Goal: Register for event/course

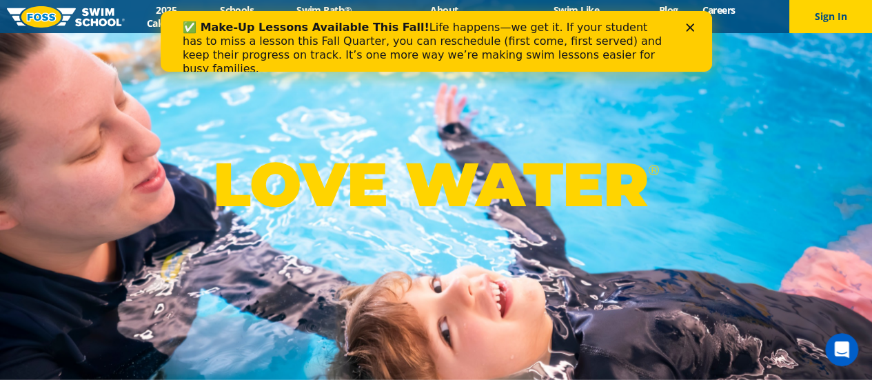
click at [689, 28] on icon "Close" at bounding box center [689, 27] width 8 height 8
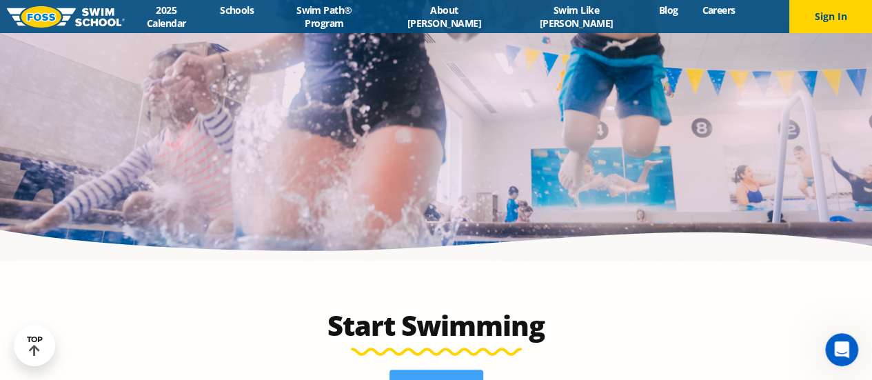
scroll to position [2850, 0]
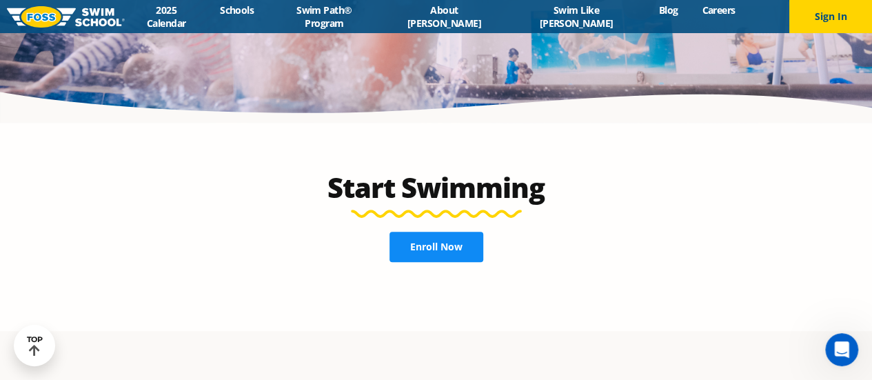
click at [446, 242] on span "Enroll Now" at bounding box center [436, 247] width 52 height 10
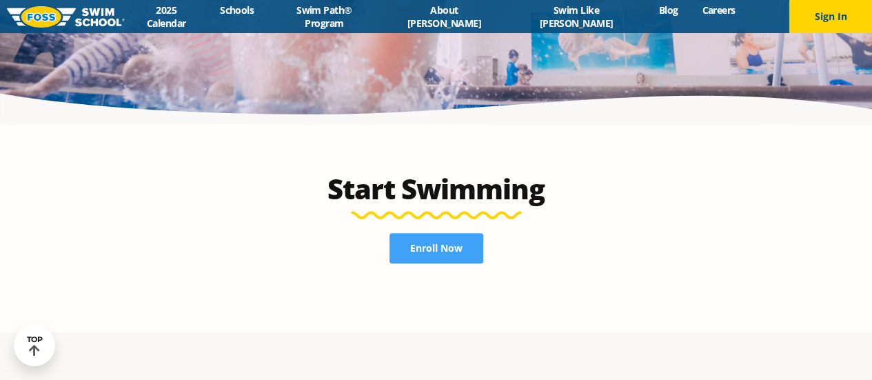
scroll to position [2850, 0]
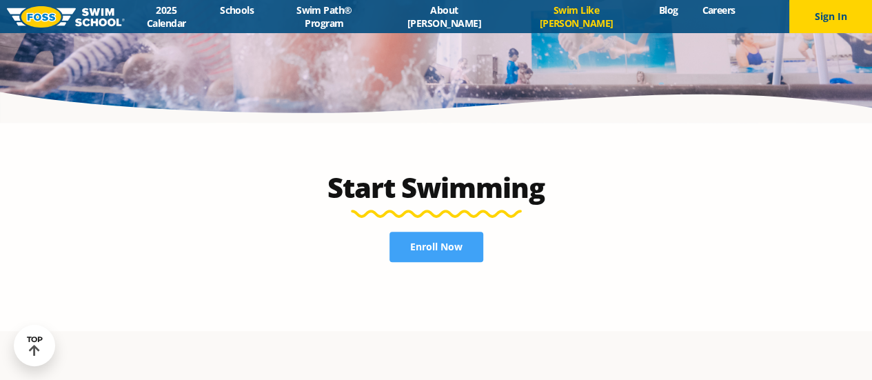
click at [542, 20] on link "Swim Like [PERSON_NAME]" at bounding box center [576, 16] width 141 height 26
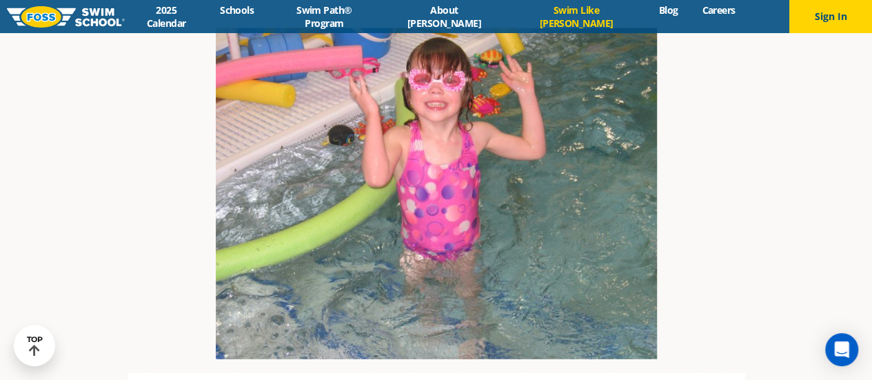
scroll to position [1861, 0]
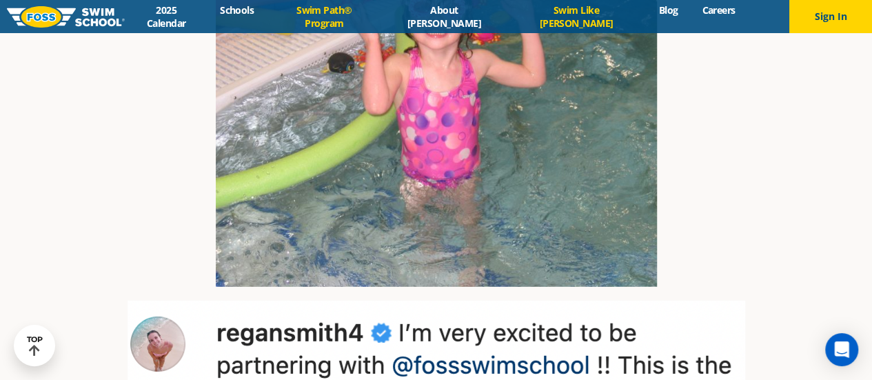
click at [352, 12] on link "Swim Path® Program" at bounding box center [324, 16] width 116 height 26
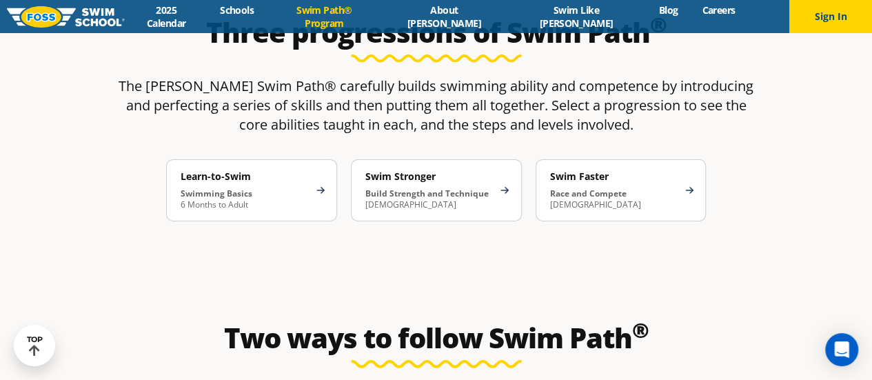
scroll to position [2206, 0]
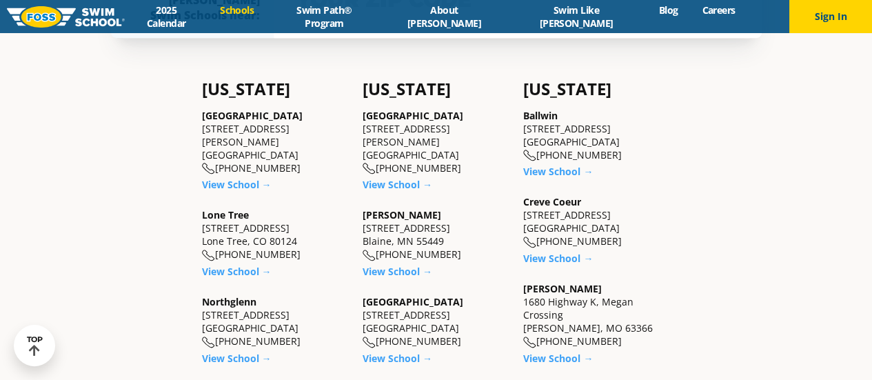
scroll to position [345, 0]
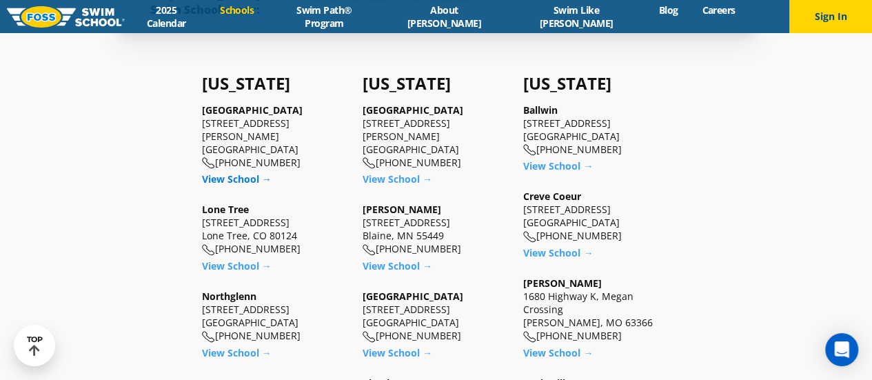
click at [202, 185] on link "View School →" at bounding box center [237, 178] width 70 height 13
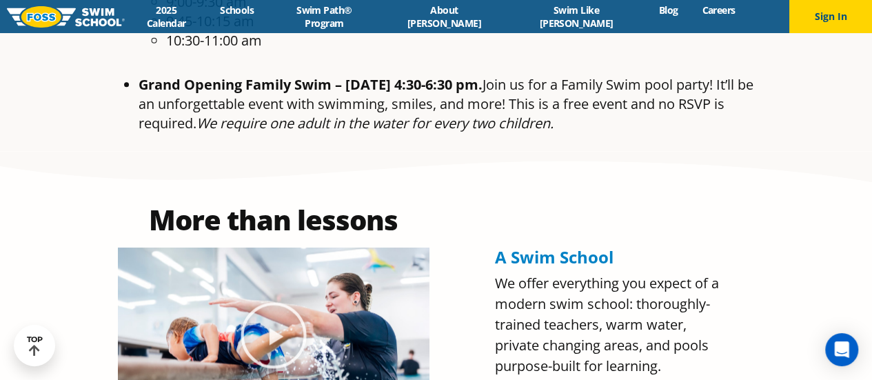
scroll to position [965, 0]
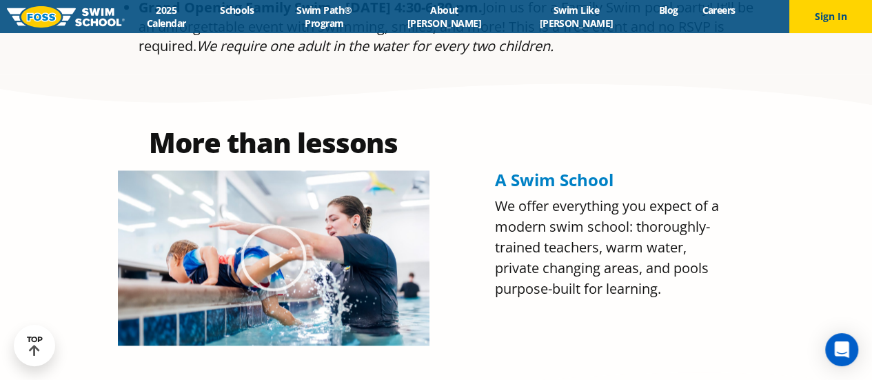
click at [273, 225] on icon "Play Video" at bounding box center [273, 257] width 65 height 65
click at [280, 223] on icon "Play Video" at bounding box center [273, 257] width 69 height 69
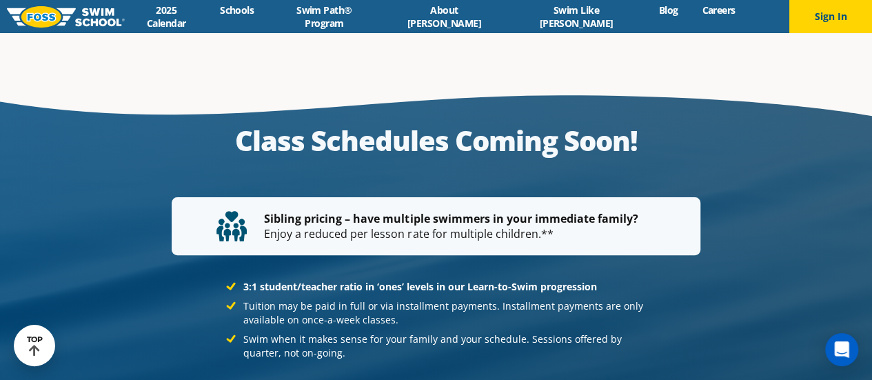
scroll to position [2807, 0]
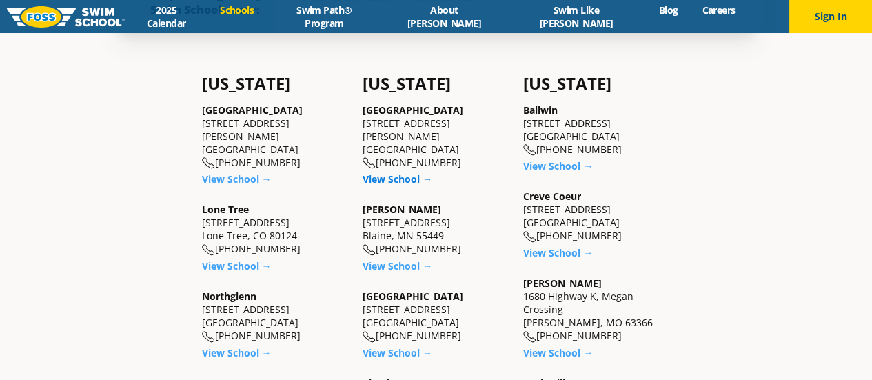
click at [363, 185] on link "View School →" at bounding box center [398, 178] width 70 height 13
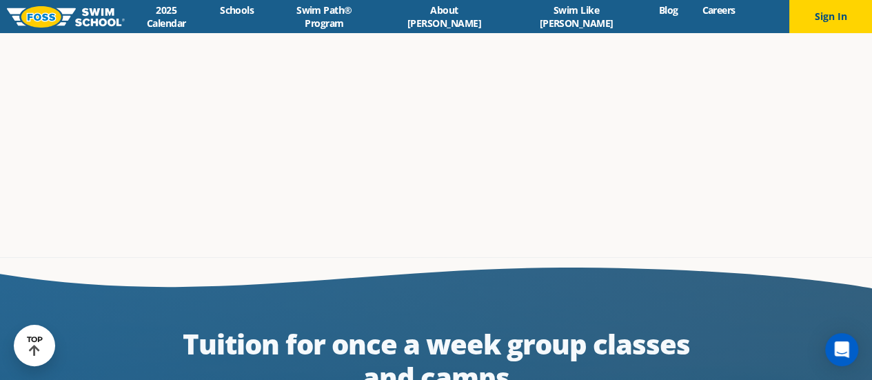
scroll to position [2206, 0]
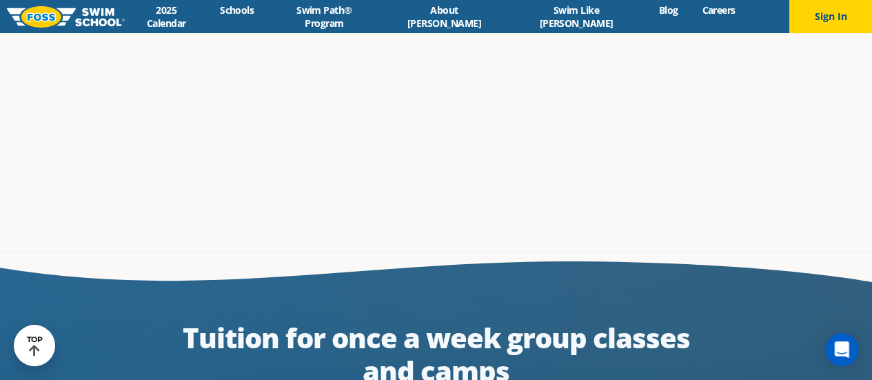
drag, startPoint x: 243, startPoint y: 88, endPoint x: 429, endPoint y: 119, distance: 188.0
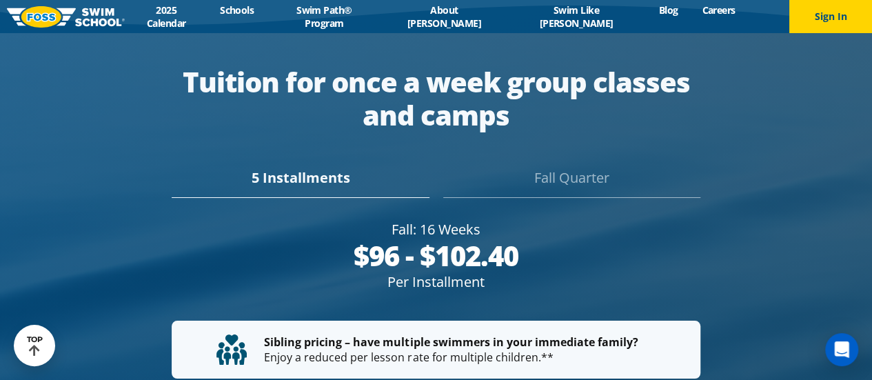
scroll to position [2501, 0]
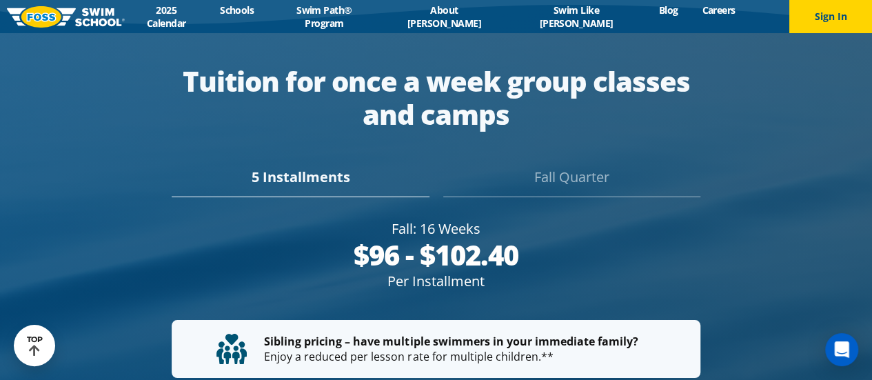
drag, startPoint x: 131, startPoint y: 216, endPoint x: 250, endPoint y: 361, distance: 187.1
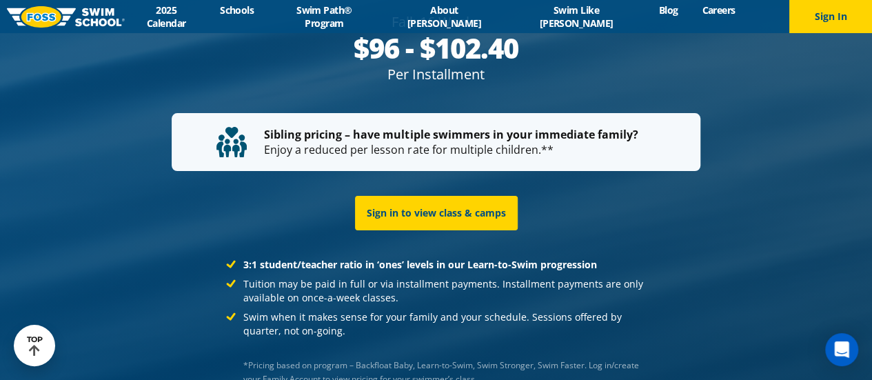
scroll to position [2688, 0]
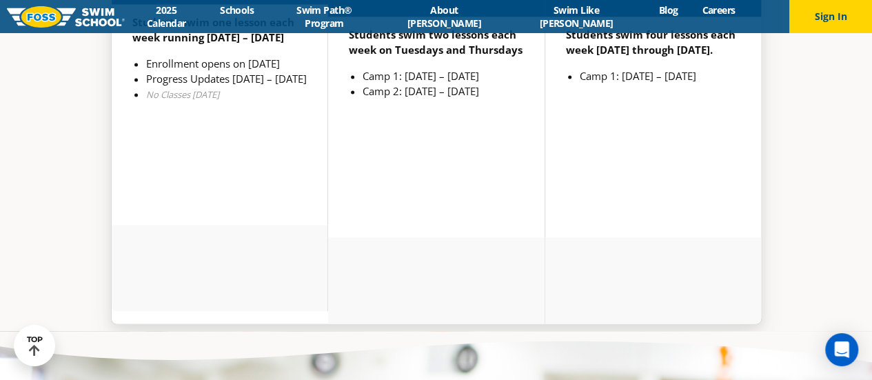
scroll to position [3653, 0]
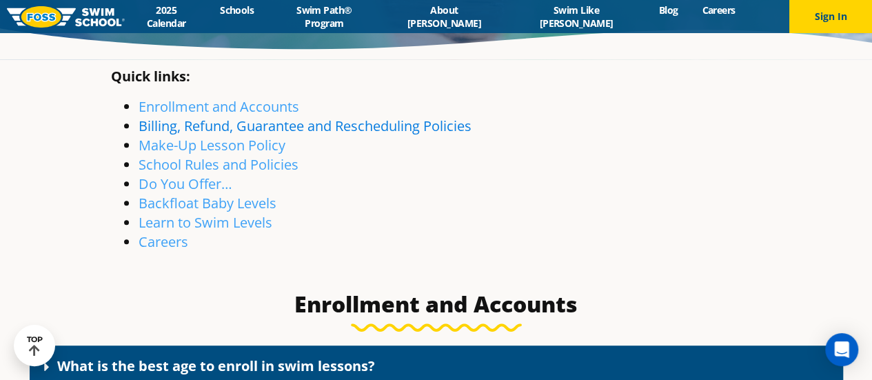
click at [238, 135] on link "Billing, Refund, Guarantee and Rescheduling Policies" at bounding box center [305, 125] width 333 height 19
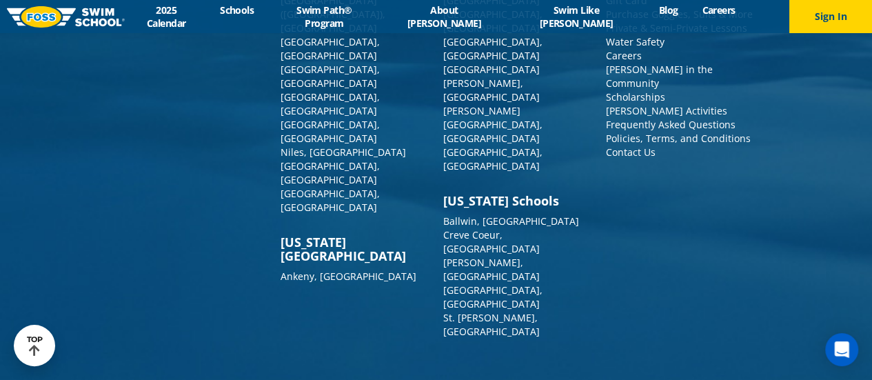
scroll to position [39863, 0]
click at [0, 0] on link "find your local [PERSON_NAME][GEOGRAPHIC_DATA]" at bounding box center [0, 0] width 0 height 0
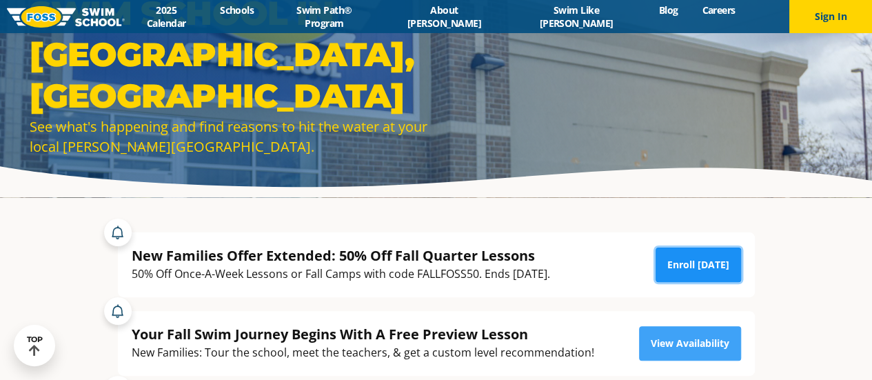
click at [714, 254] on link "Enroll [DATE]" at bounding box center [698, 264] width 85 height 34
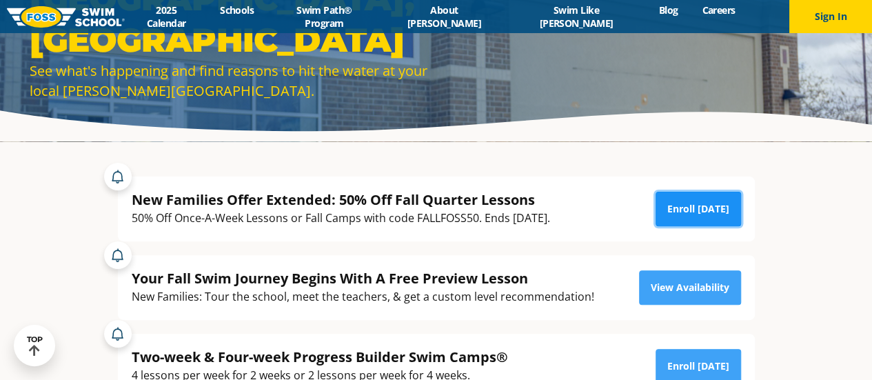
scroll to position [138, 0]
